Goal: Navigation & Orientation: Find specific page/section

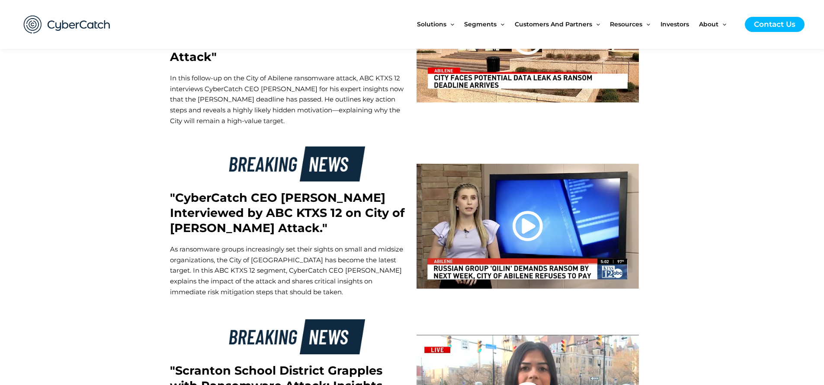
scroll to position [2258, 0]
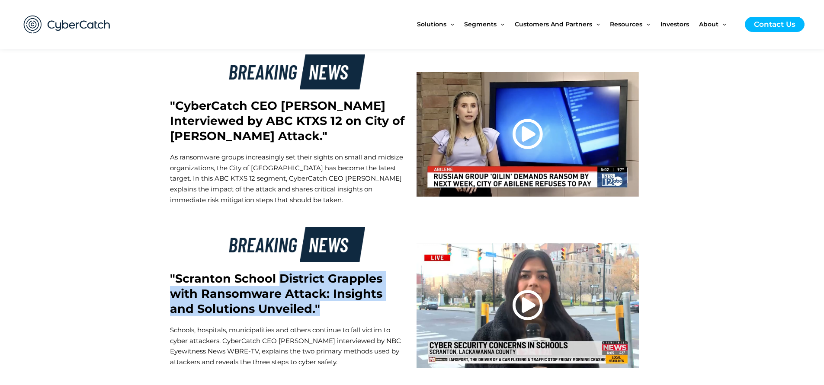
drag, startPoint x: 276, startPoint y: 262, endPoint x: 305, endPoint y: 295, distance: 44.1
click at [305, 295] on h2 ""Scranton School District Grapples with Ransomware Attack: Insights and Solutio…" at bounding box center [289, 293] width 238 height 45
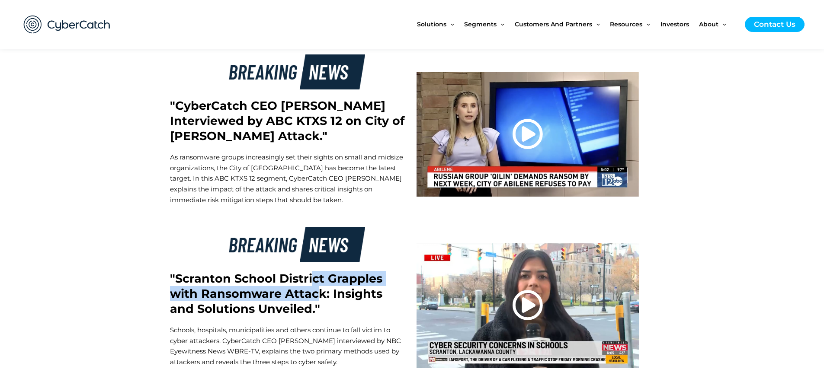
drag, startPoint x: 309, startPoint y: 268, endPoint x: 320, endPoint y: 281, distance: 16.9
click at [320, 281] on h2 ""Scranton School District Grapples with Ransomware Attack: Insights and Solutio…" at bounding box center [289, 293] width 238 height 45
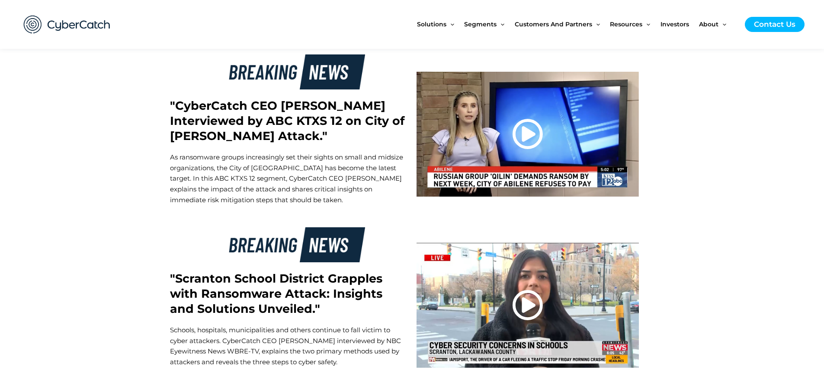
drag, startPoint x: 346, startPoint y: 272, endPoint x: 347, endPoint y: 286, distance: 14.3
click at [347, 286] on h2 ""Scranton School District Grapples with Ransomware Attack: Insights and Solutio…" at bounding box center [289, 293] width 238 height 45
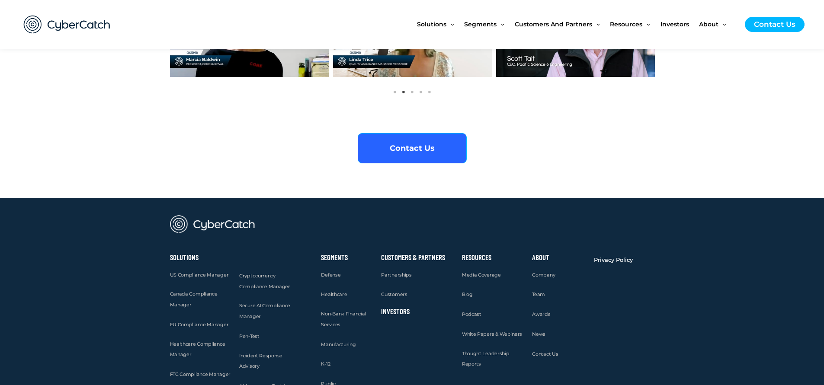
scroll to position [3351, 0]
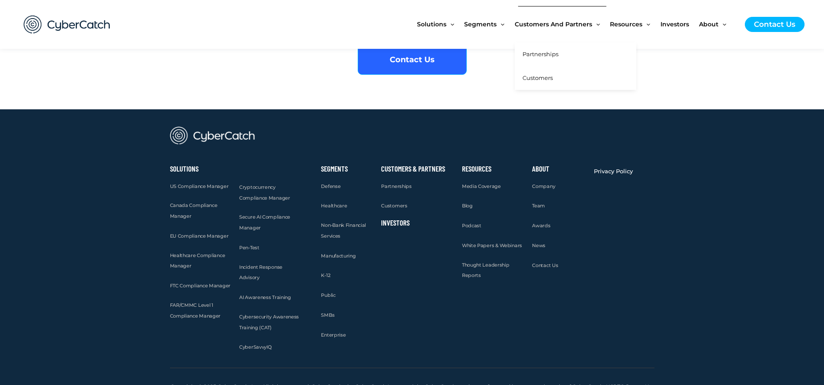
click at [556, 56] on span "Partnerships" at bounding box center [541, 54] width 36 height 7
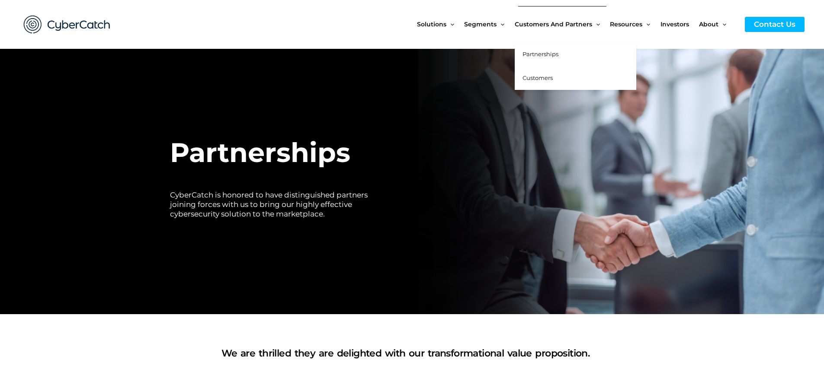
click at [547, 74] on span "Customers" at bounding box center [538, 77] width 30 height 7
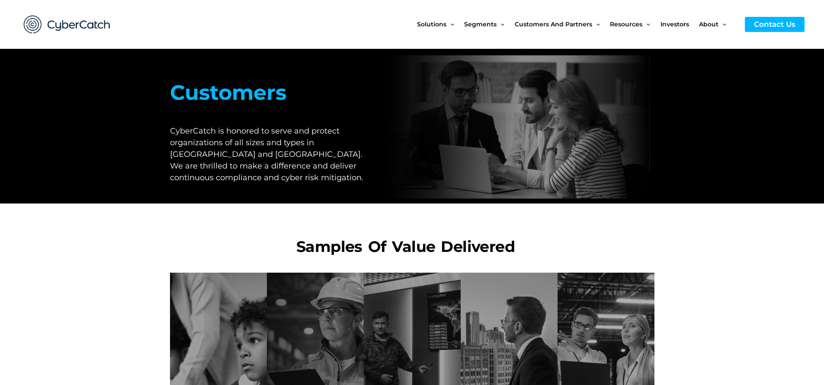
click at [796, 253] on section "Samples of value delivered" at bounding box center [412, 236] width 824 height 65
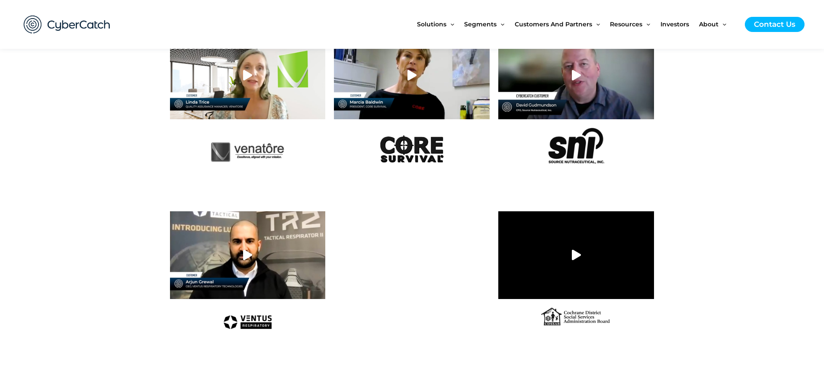
scroll to position [779, 0]
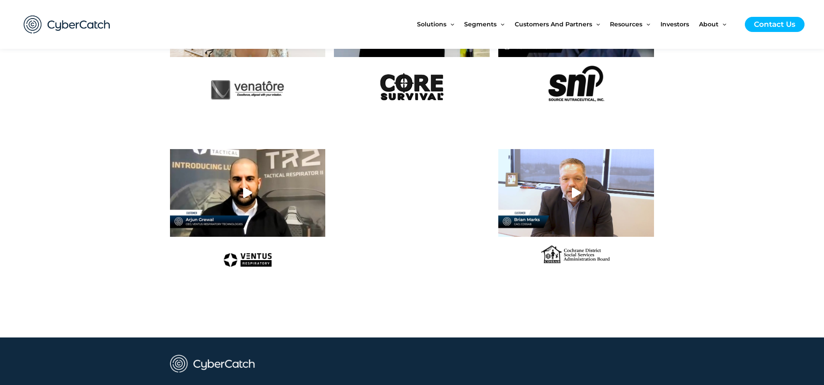
click at [726, 105] on section at bounding box center [412, 40] width 824 height 150
